Goal: Task Accomplishment & Management: Manage account settings

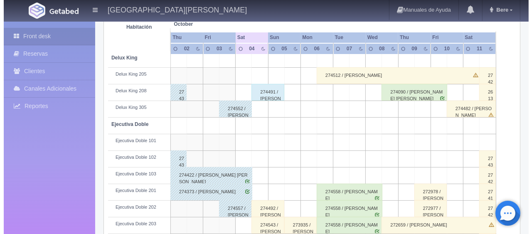
scroll to position [42, 0]
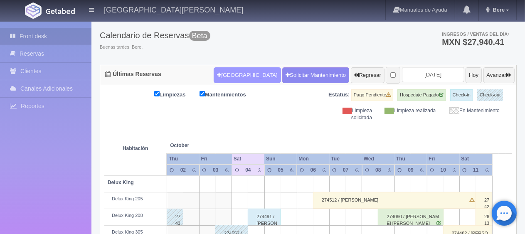
click at [240, 81] on button "[GEOGRAPHIC_DATA]" at bounding box center [247, 75] width 67 height 16
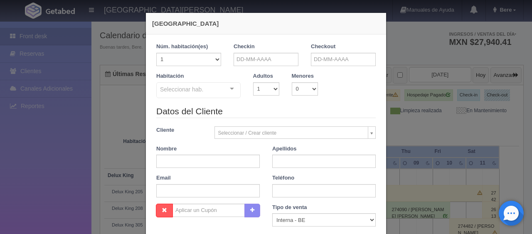
checkbox input "false"
click at [234, 58] on input "text" at bounding box center [266, 59] width 65 height 13
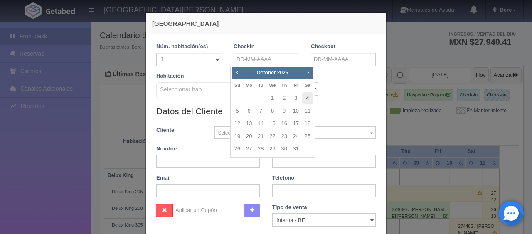
click at [306, 97] on link "4" at bounding box center [307, 98] width 11 height 12
type input "[DATE]"
checkbox input "false"
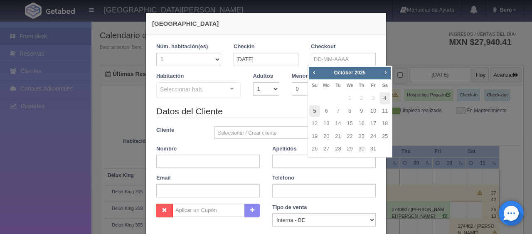
click at [313, 114] on link "5" at bounding box center [314, 111] width 11 height 12
type input "[DATE]"
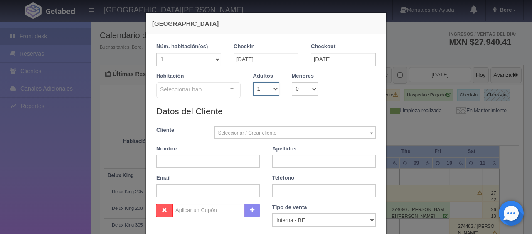
drag, startPoint x: 251, startPoint y: 86, endPoint x: 256, endPoint y: 93, distance: 8.6
click at [253, 87] on select "1 2 3 4 5 6 7 8 9 10" at bounding box center [266, 88] width 26 height 13
checkbox input "false"
select select "2"
click at [253, 82] on select "1 2 3 4 5 6 7 8 9 10" at bounding box center [266, 88] width 26 height 13
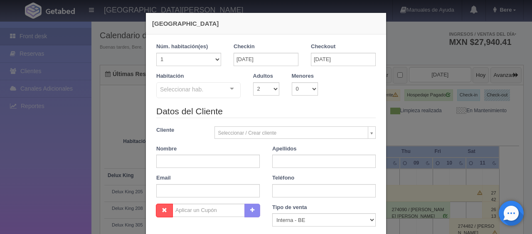
click at [201, 91] on div "Seleccionar hab." at bounding box center [198, 90] width 84 height 16
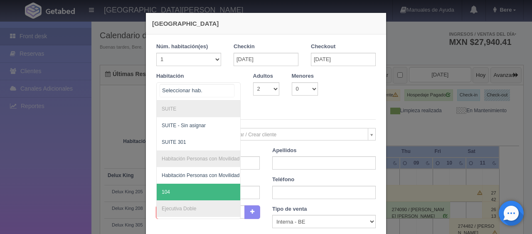
click at [181, 192] on span "104" at bounding box center [227, 192] width 140 height 17
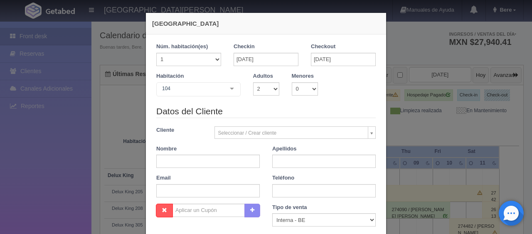
checkbox input "false"
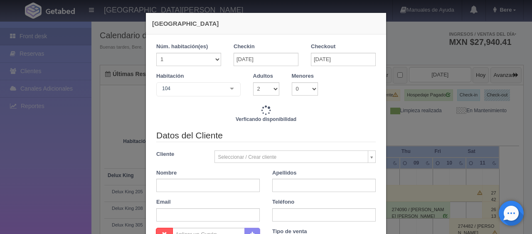
type input "1549.00"
checkbox input "false"
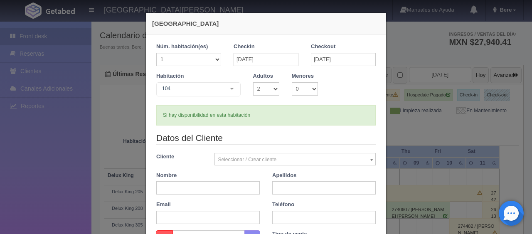
scroll to position [83, 0]
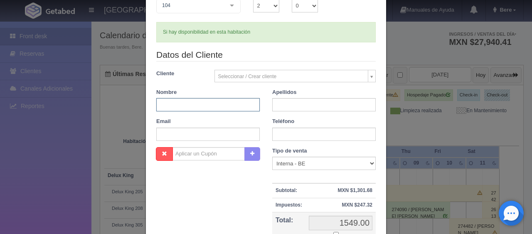
click at [204, 110] on input "text" at bounding box center [207, 104] width 103 height 13
paste input "[PERSON_NAME]"
drag, startPoint x: 170, startPoint y: 104, endPoint x: 194, endPoint y: 102, distance: 23.3
click at [194, 102] on input "[PERSON_NAME]" at bounding box center [207, 104] width 103 height 13
type input "[PERSON_NAME]"
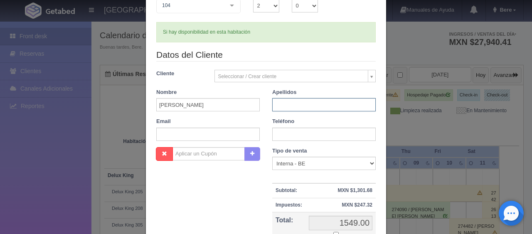
click at [290, 103] on input "text" at bounding box center [323, 104] width 103 height 13
paste input "Mármol"
type input "Mármol"
click at [211, 106] on input "[PERSON_NAME]" at bounding box center [207, 104] width 103 height 13
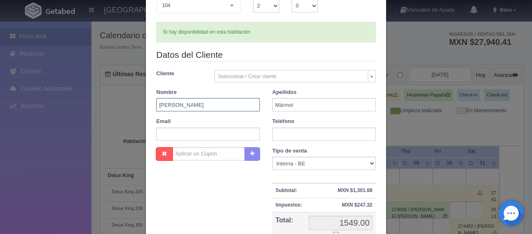
type input "[PERSON_NAME]"
click at [313, 163] on select "Correo Electronico Interna - BE Llamada OTA Externa Otro WALK IN" at bounding box center [323, 163] width 103 height 13
select select "extota"
click at [272, 157] on select "Correo Electronico Interna - BE Llamada OTA Externa Otro WALK IN" at bounding box center [323, 163] width 103 height 13
click at [285, 138] on input "text" at bounding box center [323, 134] width 103 height 13
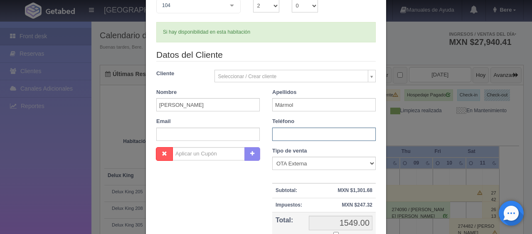
paste input "[PHONE_NUMBER]"
type input "[PHONE_NUMBER]"
click at [203, 139] on input "text" at bounding box center [207, 134] width 103 height 13
paste input "[EMAIL_ADDRESS][DOMAIN_NAME]"
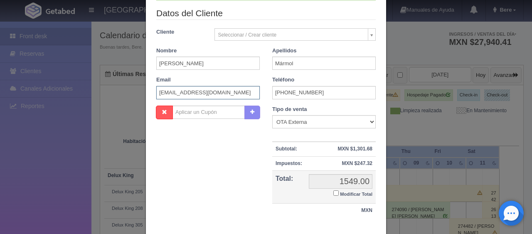
type input "[EMAIL_ADDRESS][DOMAIN_NAME]"
click at [333, 194] on input "Modificar Total" at bounding box center [335, 192] width 5 height 5
checkbox input "true"
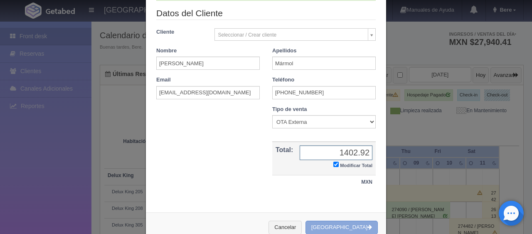
type input "1402.92"
click at [326, 225] on button "[GEOGRAPHIC_DATA]" at bounding box center [341, 228] width 72 height 14
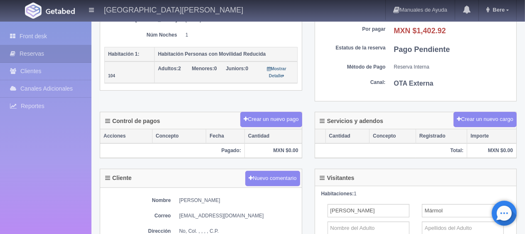
scroll to position [249, 0]
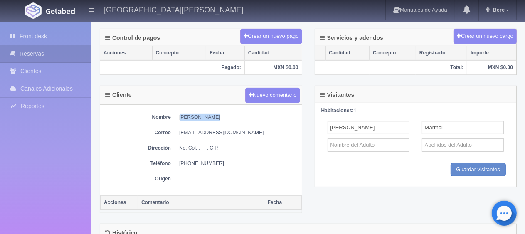
drag, startPoint x: 177, startPoint y: 115, endPoint x: 214, endPoint y: 113, distance: 36.6
click at [214, 114] on dl "Nombre Julio Mármol" at bounding box center [200, 117] width 193 height 7
copy dd "Julio Mármol"
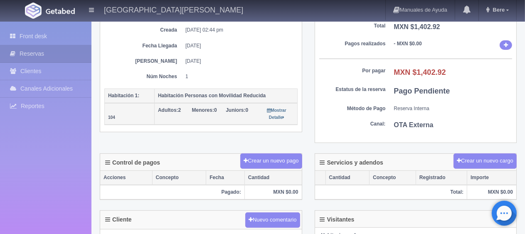
scroll to position [291, 0]
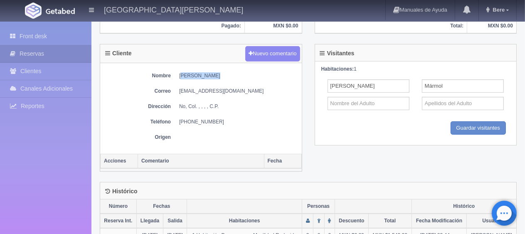
drag, startPoint x: 173, startPoint y: 123, endPoint x: 244, endPoint y: 119, distance: 71.2
click at [244, 119] on dl "Teléfono 52 (554) 8204971" at bounding box center [200, 121] width 193 height 7
copy dd "52 (554) 8204971"
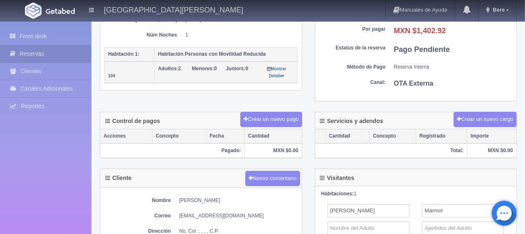
drag, startPoint x: 229, startPoint y: 92, endPoint x: 186, endPoint y: 89, distance: 42.9
click at [225, 92] on div "Detalle General Núm. reserva interna Núm de reserva 274574 Referencia de pago a…" at bounding box center [201, 4] width 215 height 196
click at [24, 39] on link "Front desk" at bounding box center [45, 36] width 91 height 17
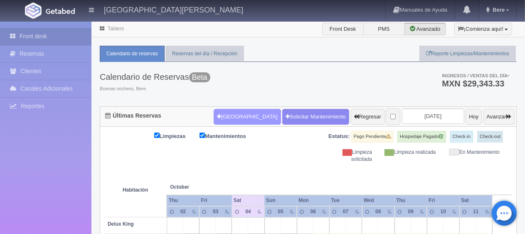
click at [233, 122] on button "[GEOGRAPHIC_DATA]" at bounding box center [247, 117] width 67 height 16
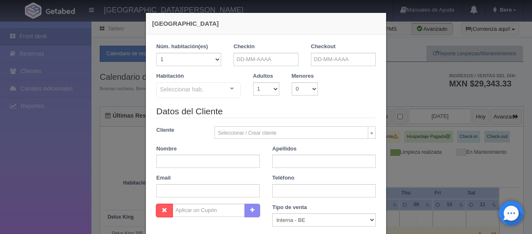
checkbox input "false"
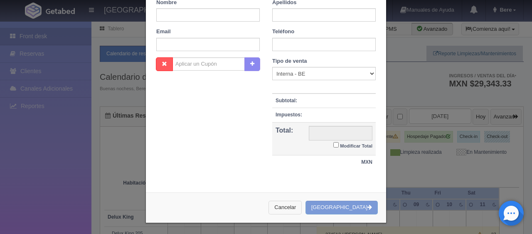
click at [302, 202] on button "Cancelar" at bounding box center [284, 208] width 33 height 14
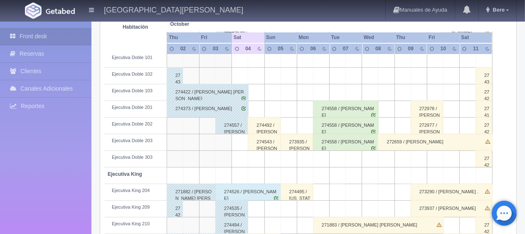
scroll to position [374, 0]
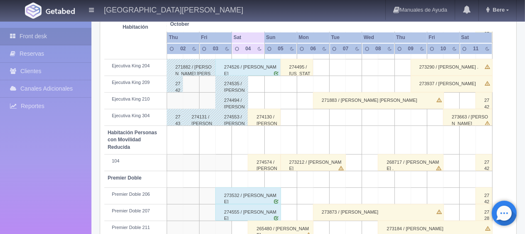
click at [262, 119] on div "274130 / [PERSON_NAME]" at bounding box center [264, 117] width 33 height 17
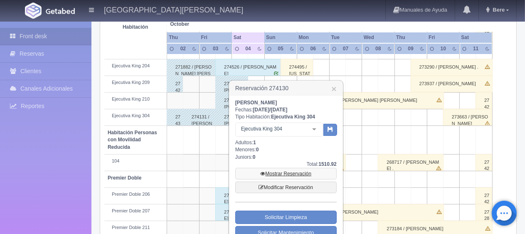
click at [287, 172] on link "Mostrar Reservación" at bounding box center [285, 174] width 101 height 12
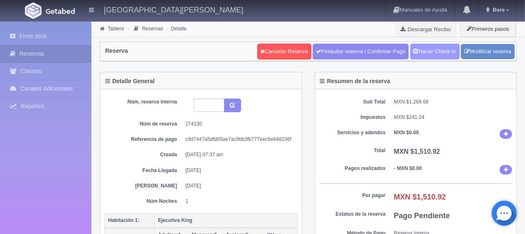
click at [440, 49] on link "Hacer Check-In" at bounding box center [434, 52] width 49 height 16
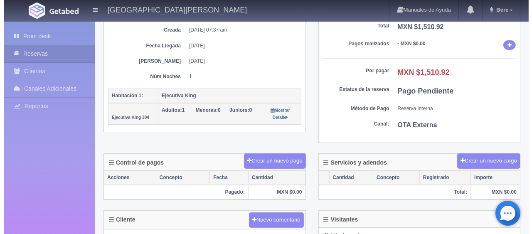
scroll to position [249, 0]
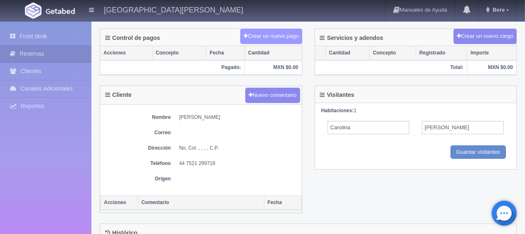
click at [253, 39] on button "Crear un nuevo pago" at bounding box center [271, 36] width 62 height 15
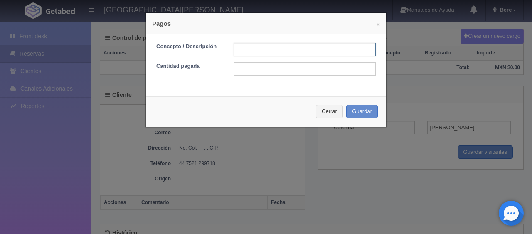
click at [273, 52] on input "text" at bounding box center [305, 49] width 142 height 13
type input "Total Tarjeta"
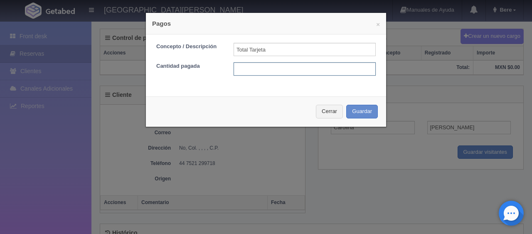
click at [288, 69] on input "text" at bounding box center [305, 68] width 142 height 13
type input "1510.92"
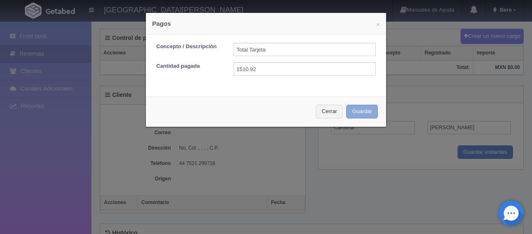
click at [356, 111] on button "Guardar" at bounding box center [362, 112] width 32 height 14
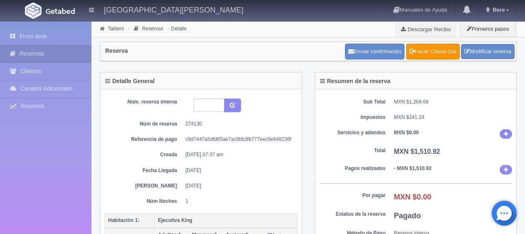
scroll to position [249, 0]
